Goal: Transaction & Acquisition: Purchase product/service

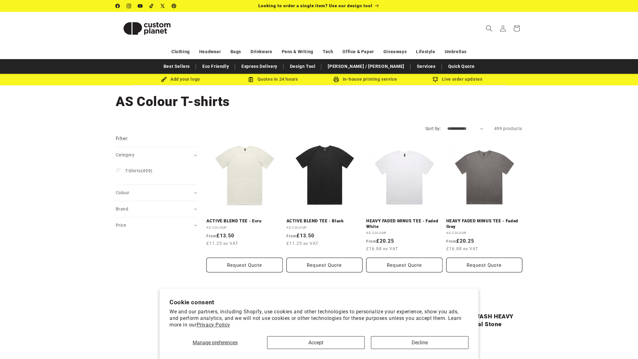
click at [488, 24] on span "Search" at bounding box center [489, 29] width 14 height 14
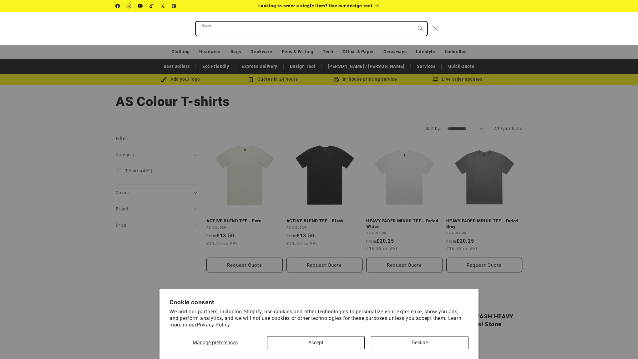
paste input "**********"
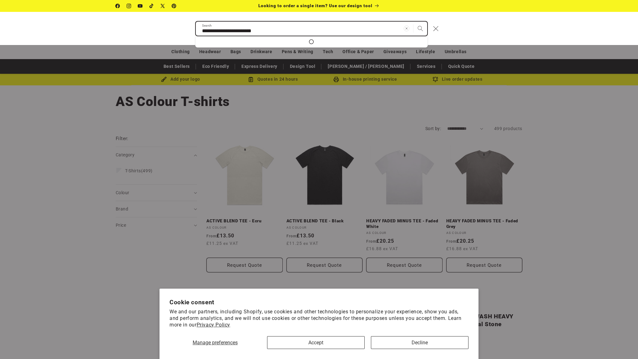
type input "**********"
click at [413, 22] on button "Search" at bounding box center [420, 29] width 14 height 14
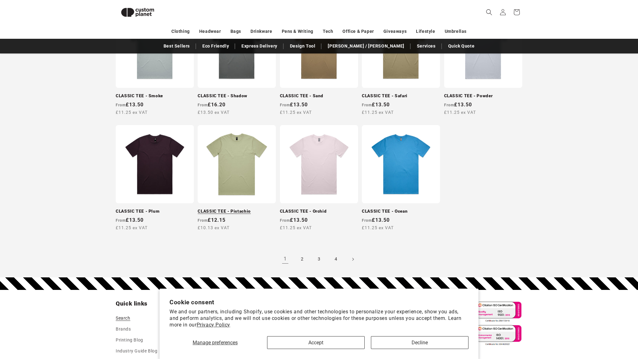
scroll to position [509, 0]
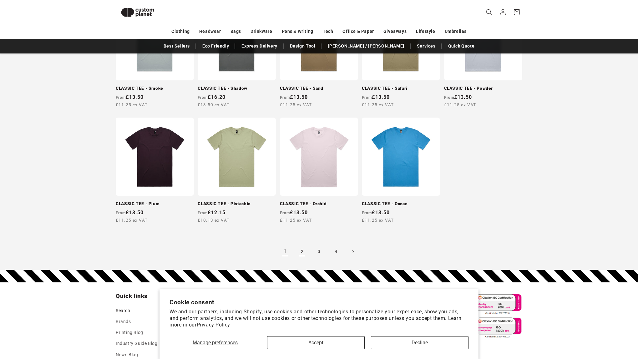
click at [300, 248] on link "2" at bounding box center [302, 252] width 14 height 14
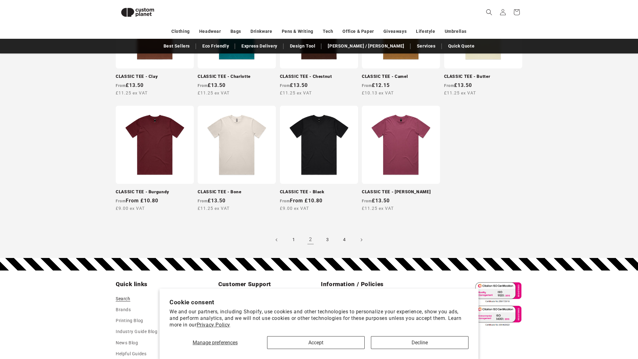
scroll to position [534, 0]
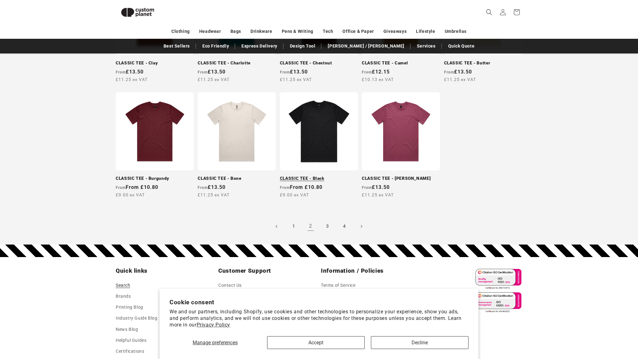
click at [323, 176] on link "CLASSIC TEE - Black" at bounding box center [319, 179] width 78 height 6
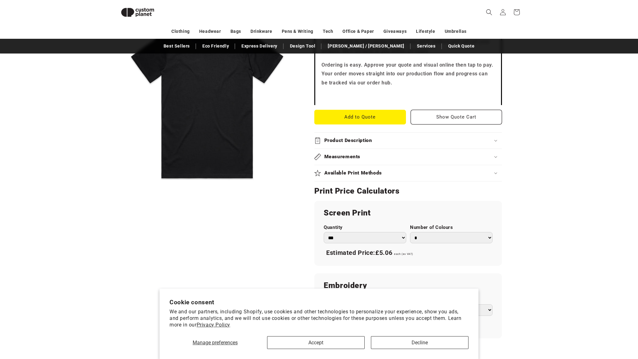
scroll to position [201, 0]
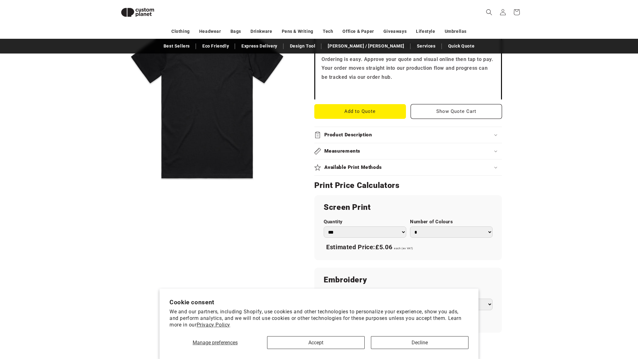
click at [370, 168] on h2 "Available Print Methods" at bounding box center [353, 167] width 58 height 7
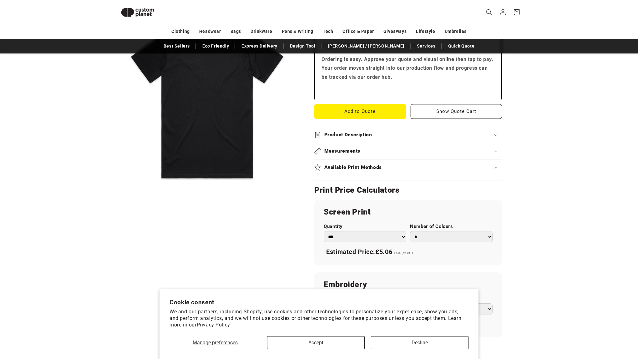
click at [370, 168] on h2 "Available Print Methods" at bounding box center [353, 167] width 58 height 7
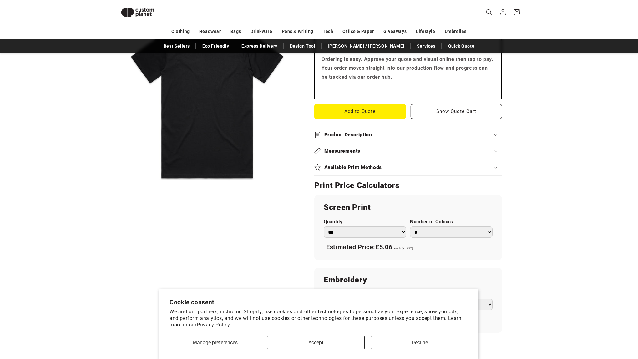
click at [370, 168] on h2 "Available Print Methods" at bounding box center [353, 167] width 58 height 7
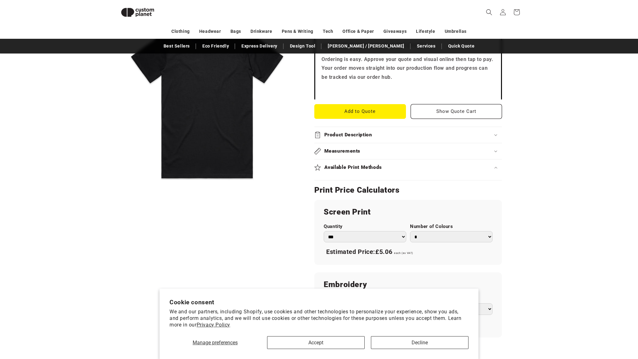
click at [370, 168] on h2 "Available Print Methods" at bounding box center [353, 167] width 58 height 7
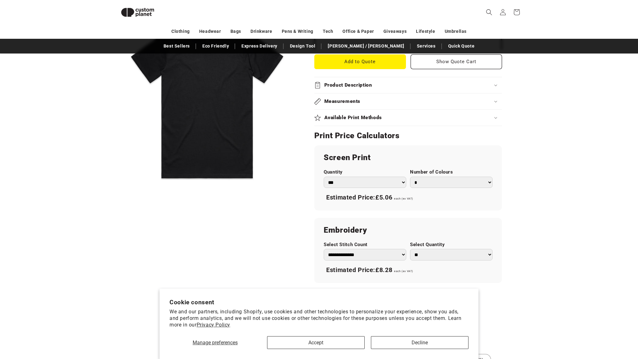
scroll to position [248, 0]
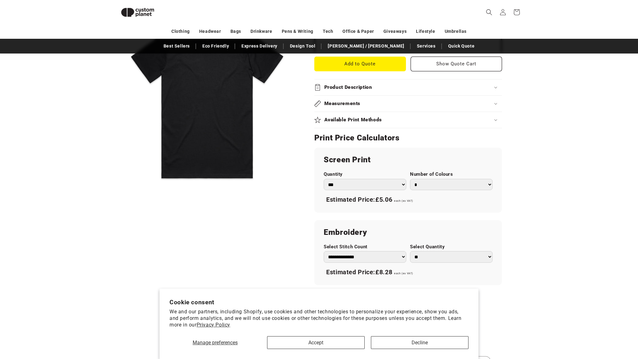
click at [450, 185] on select "* * * * * * *" at bounding box center [451, 185] width 83 height 12
click at [410, 179] on select "* * * * * * *" at bounding box center [451, 185] width 83 height 12
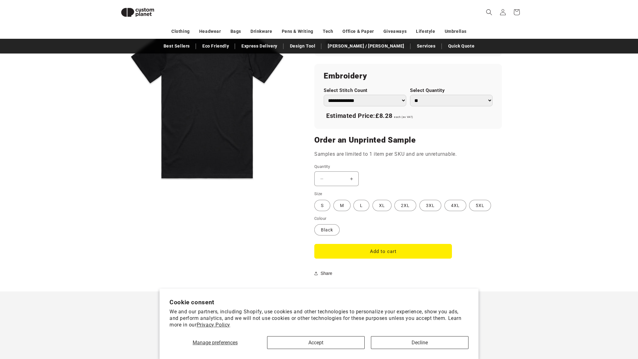
scroll to position [404, 0]
click at [335, 102] on select "**********" at bounding box center [364, 101] width 83 height 12
click at [323, 95] on select "**********" at bounding box center [364, 101] width 83 height 12
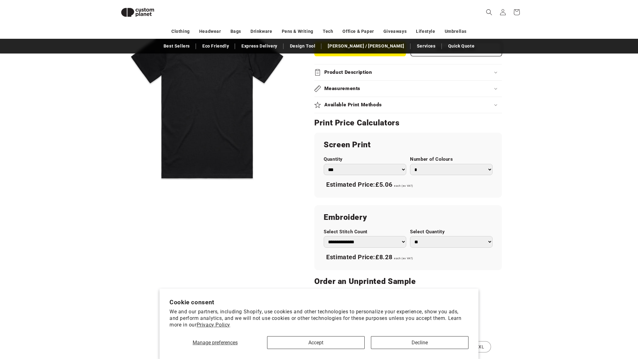
scroll to position [262, 0]
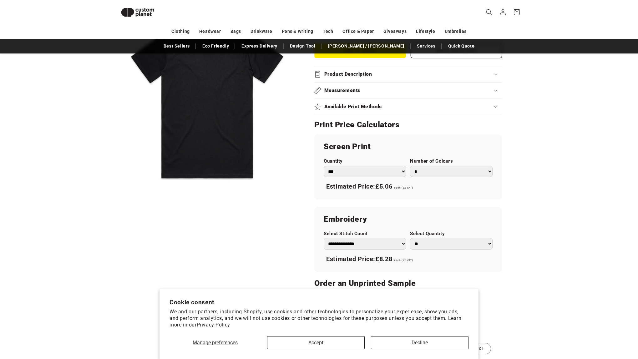
click at [383, 174] on select "*** *** *** **** **** **** ***** *****" at bounding box center [364, 172] width 83 height 12
click at [323, 166] on select "*** *** *** **** **** **** ***** *****" at bounding box center [364, 172] width 83 height 12
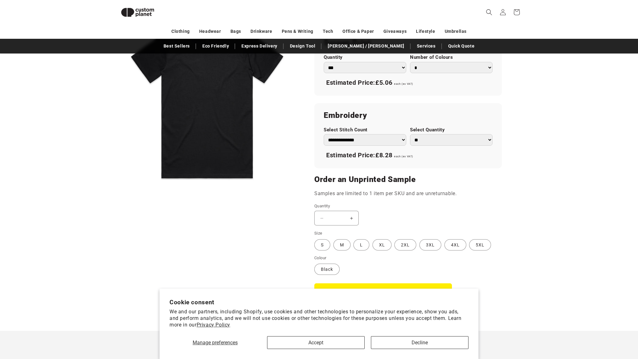
scroll to position [366, 0]
click at [360, 244] on label "L Variant sold out or unavailable" at bounding box center [361, 243] width 16 height 11
click at [351, 217] on button "Increase quantity for CLASSIC TEE - Black" at bounding box center [351, 217] width 14 height 15
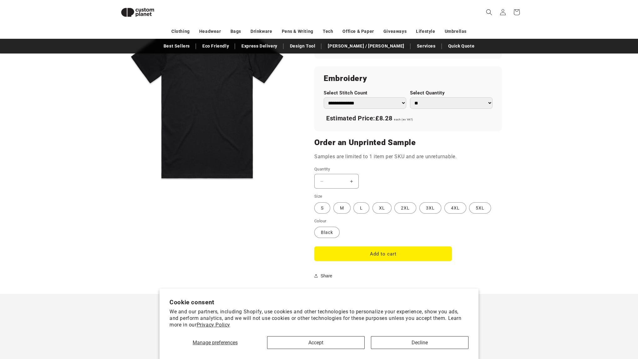
scroll to position [415, 0]
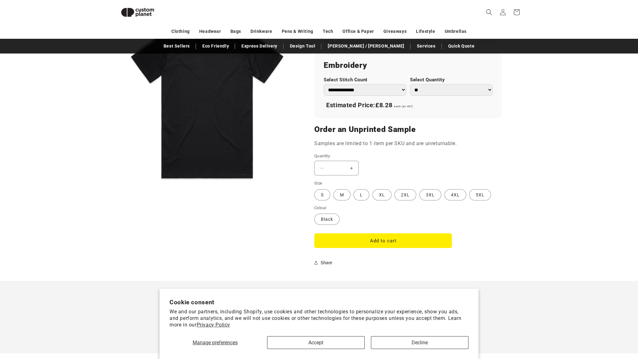
click at [354, 168] on button "Increase quantity for CLASSIC TEE - Black" at bounding box center [351, 168] width 14 height 15
click at [351, 168] on button "Increase quantity for CLASSIC TEE - Black" at bounding box center [351, 168] width 14 height 15
click at [375, 172] on div "Decrease quantity for CLASSIC TEE - Black * Increase quantity for CLASSIC TEE -…" at bounding box center [383, 168] width 138 height 15
click at [350, 169] on button "Increase quantity for CLASSIC TEE - Black" at bounding box center [351, 168] width 14 height 15
click at [310, 341] on button "Accept" at bounding box center [316, 342] width 98 height 13
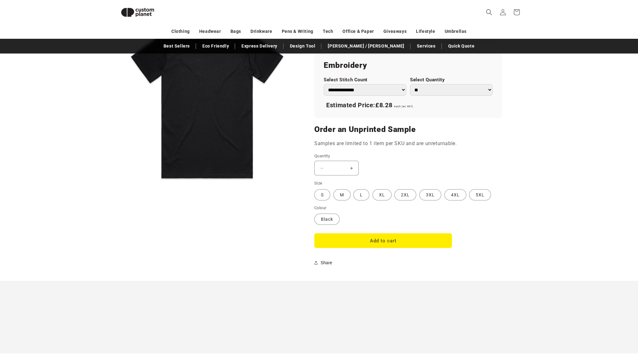
click at [351, 171] on button "Increase quantity for CLASSIC TEE - Black" at bounding box center [351, 168] width 14 height 15
click at [353, 168] on button "Increase quantity for CLASSIC TEE - Black" at bounding box center [351, 168] width 14 height 15
click at [340, 168] on input "*" at bounding box center [336, 168] width 16 height 15
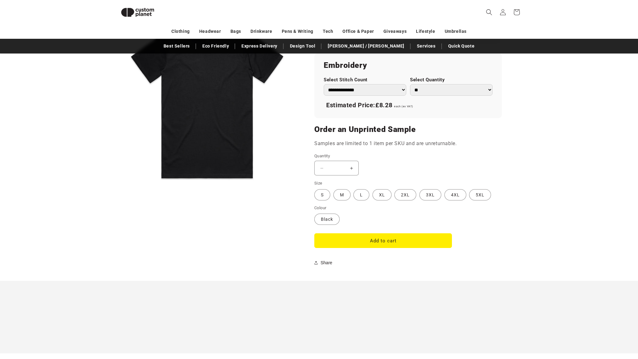
drag, startPoint x: 340, startPoint y: 168, endPoint x: 325, endPoint y: 166, distance: 14.9
click at [325, 166] on quantity-input "Decrease quantity for CLASSIC TEE - Black * Increase quantity for CLASSIC TEE -…" at bounding box center [336, 168] width 44 height 15
click at [384, 193] on label "XL Variant sold out or unavailable" at bounding box center [381, 194] width 19 height 11
click at [338, 169] on input "*" at bounding box center [336, 168] width 16 height 15
click at [365, 195] on label "L Variant sold out or unavailable" at bounding box center [361, 194] width 16 height 11
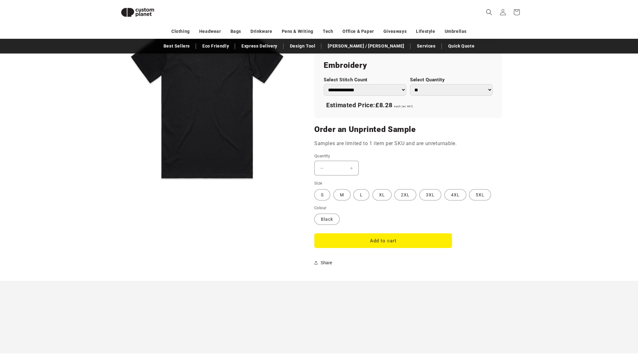
drag, startPoint x: 342, startPoint y: 168, endPoint x: 325, endPoint y: 168, distance: 16.6
click at [325, 168] on quantity-input "Decrease quantity for CLASSIC TEE - Black * Increase quantity for CLASSIC TEE -…" at bounding box center [336, 168] width 44 height 15
click at [373, 241] on button "Add to cart" at bounding box center [383, 240] width 138 height 15
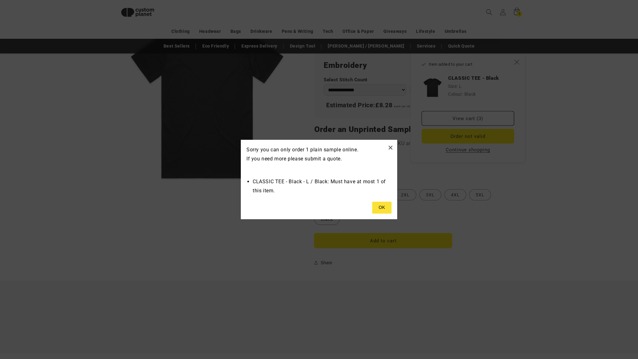
type input "*"
click at [394, 143] on div "× Sorry you can only order 1 plain sample online. If you need more please submi…" at bounding box center [319, 179] width 156 height 79
click at [393, 146] on div "× Sorry you can only order 1 plain sample online. If you need more please submi…" at bounding box center [319, 179] width 156 height 79
click at [391, 146] on button "×" at bounding box center [390, 147] width 5 height 10
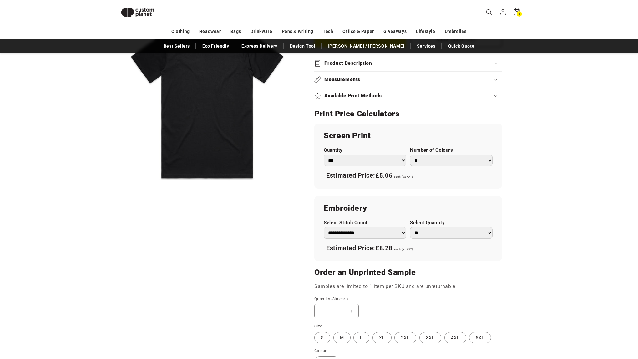
scroll to position [273, 0]
click at [322, 310] on button "Decrease quantity for CLASSIC TEE - Black" at bounding box center [321, 310] width 14 height 15
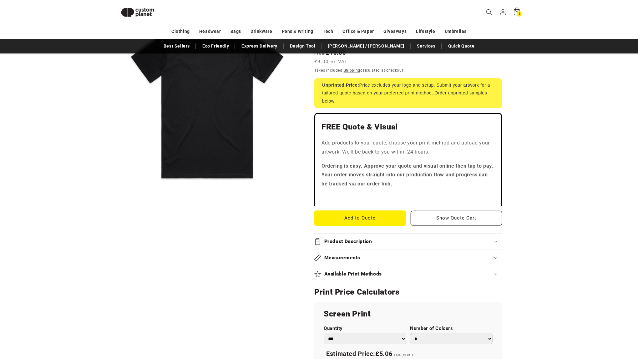
scroll to position [95, 0]
click at [350, 219] on button "Add to Quote" at bounding box center [360, 217] width 92 height 15
